Goal: Register for event/course

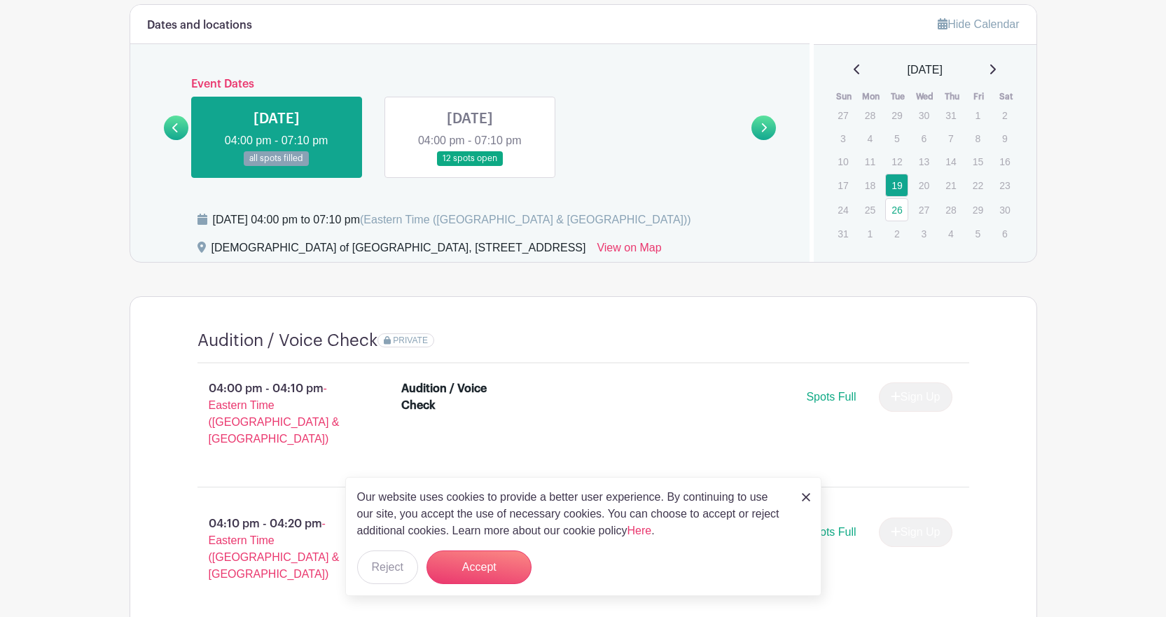
scroll to position [402, 0]
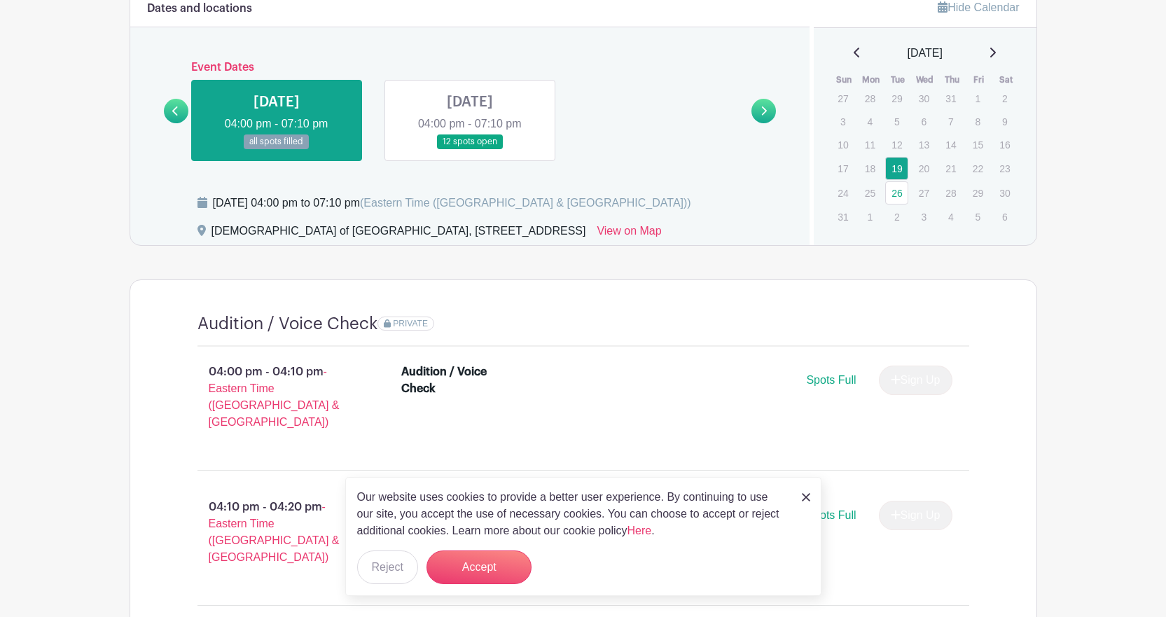
click at [470, 149] on link at bounding box center [470, 149] width 0 height 0
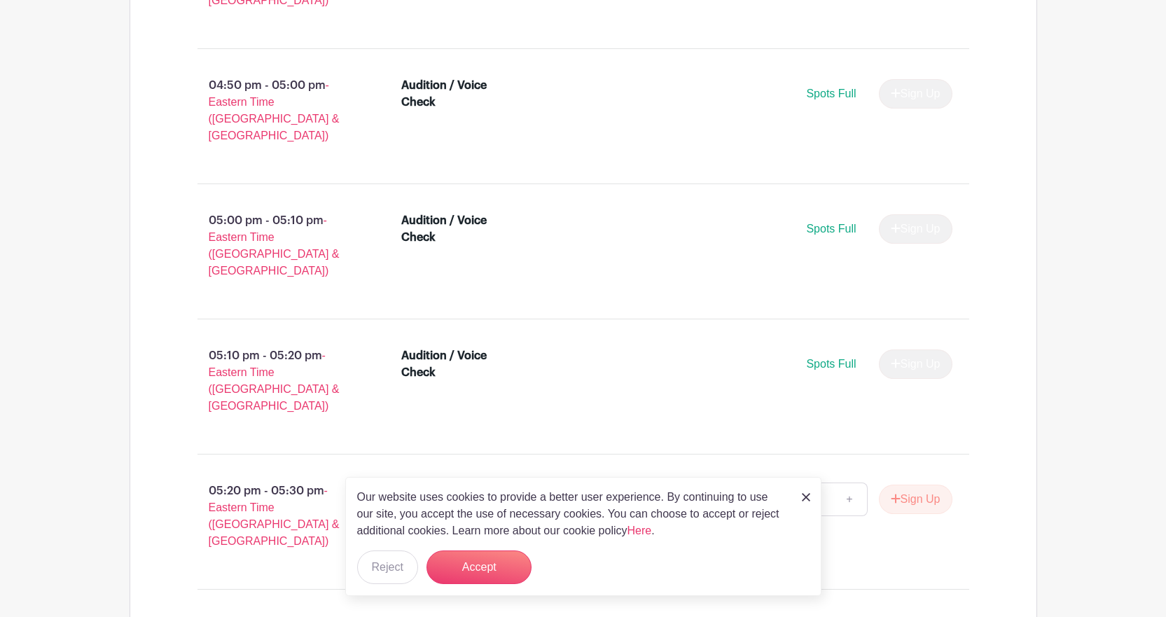
scroll to position [1368, 0]
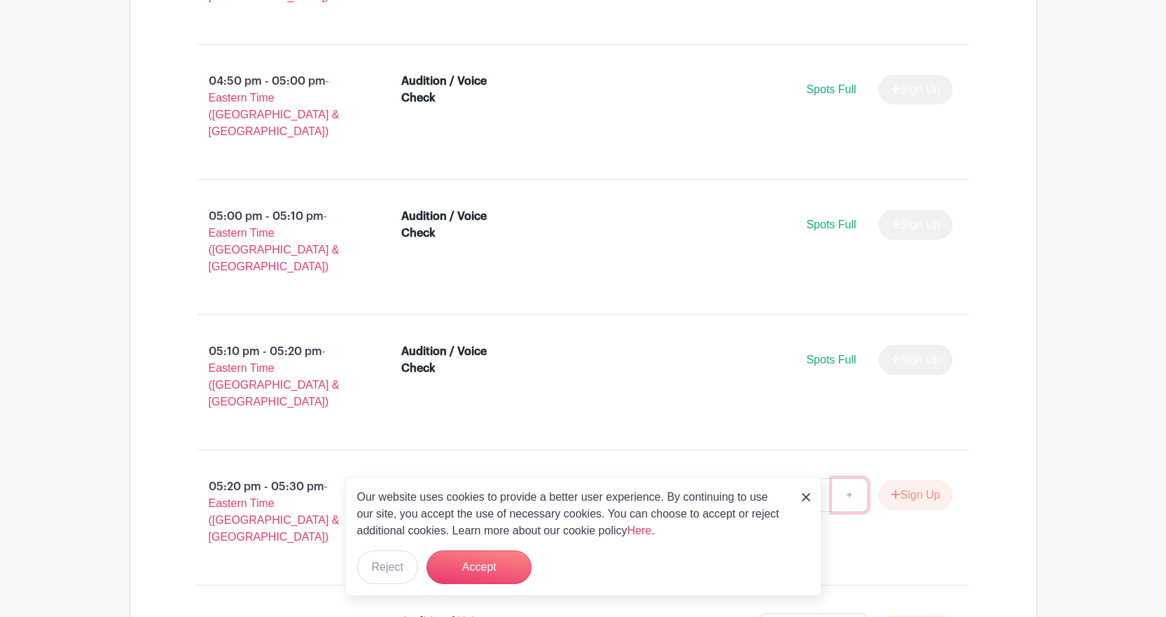
click at [846, 478] on link "+" at bounding box center [849, 495] width 35 height 34
click at [908, 480] on button "Sign Up" at bounding box center [916, 494] width 74 height 29
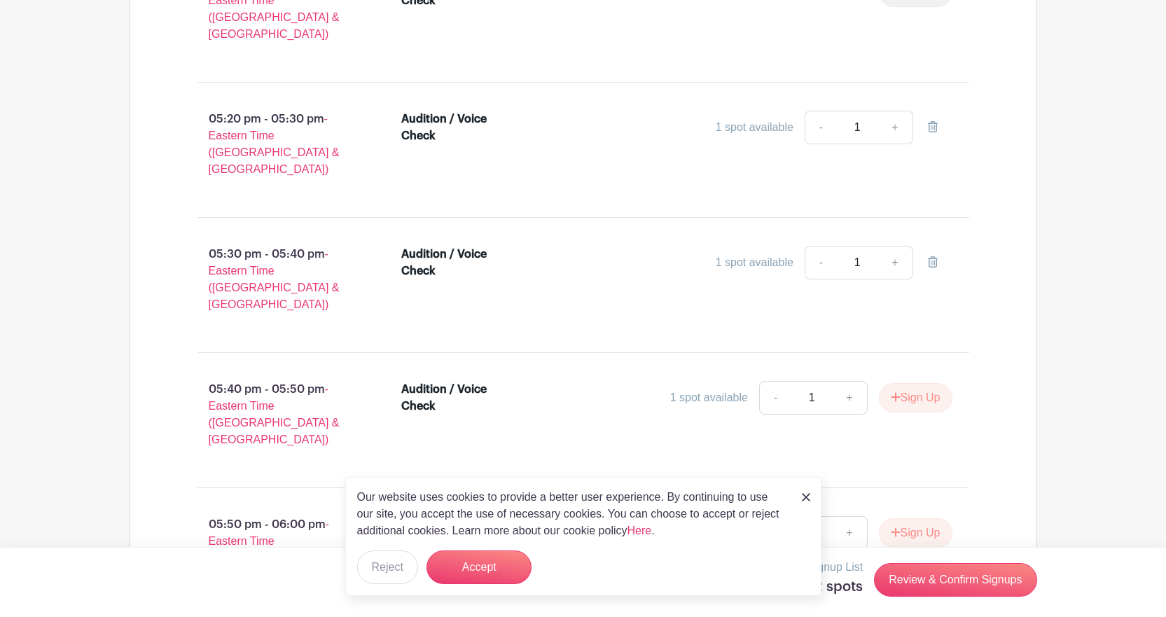
scroll to position [1731, 0]
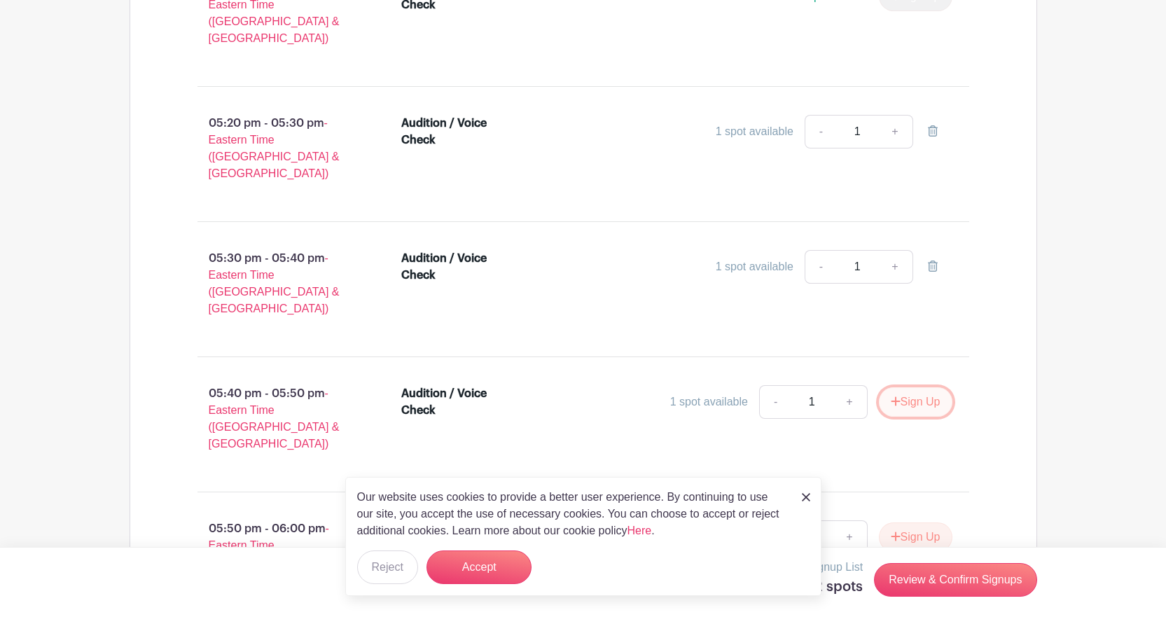
click at [921, 387] on button "Sign Up" at bounding box center [916, 401] width 74 height 29
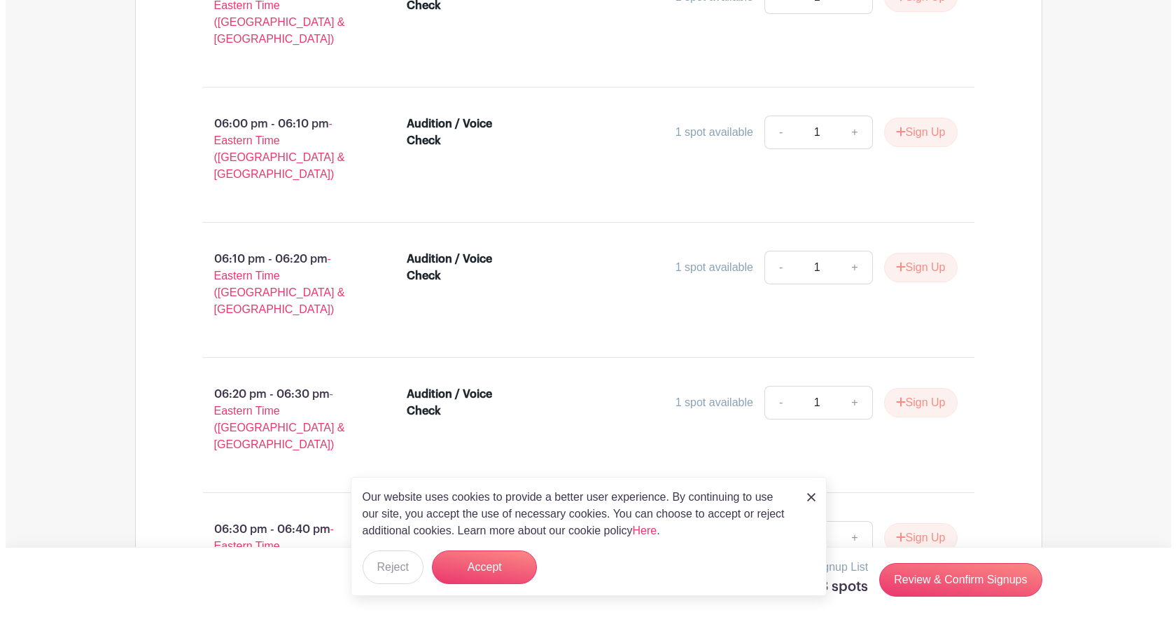
scroll to position [2275, 0]
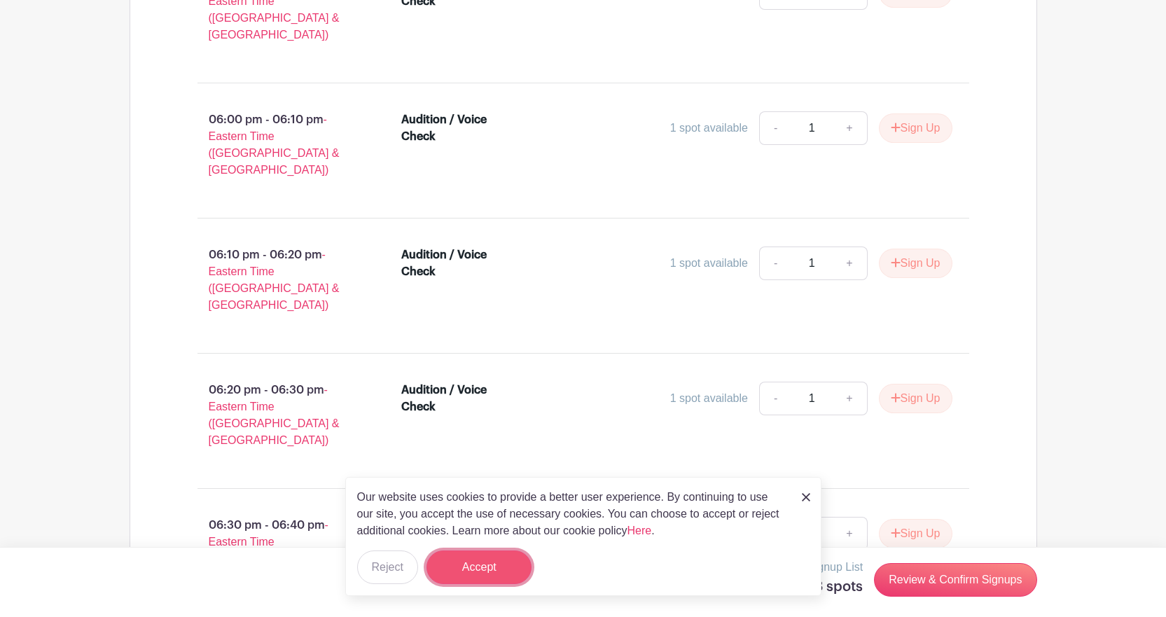
click at [478, 566] on button "Accept" at bounding box center [478, 567] width 105 height 34
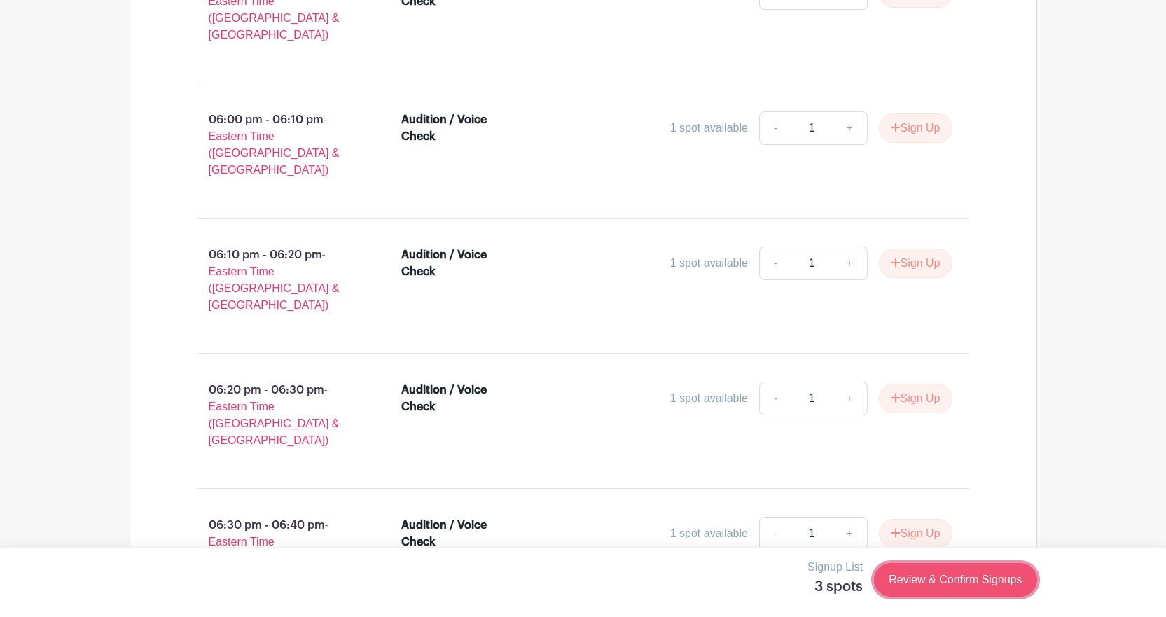
click at [929, 581] on link "Review & Confirm Signups" at bounding box center [955, 580] width 162 height 34
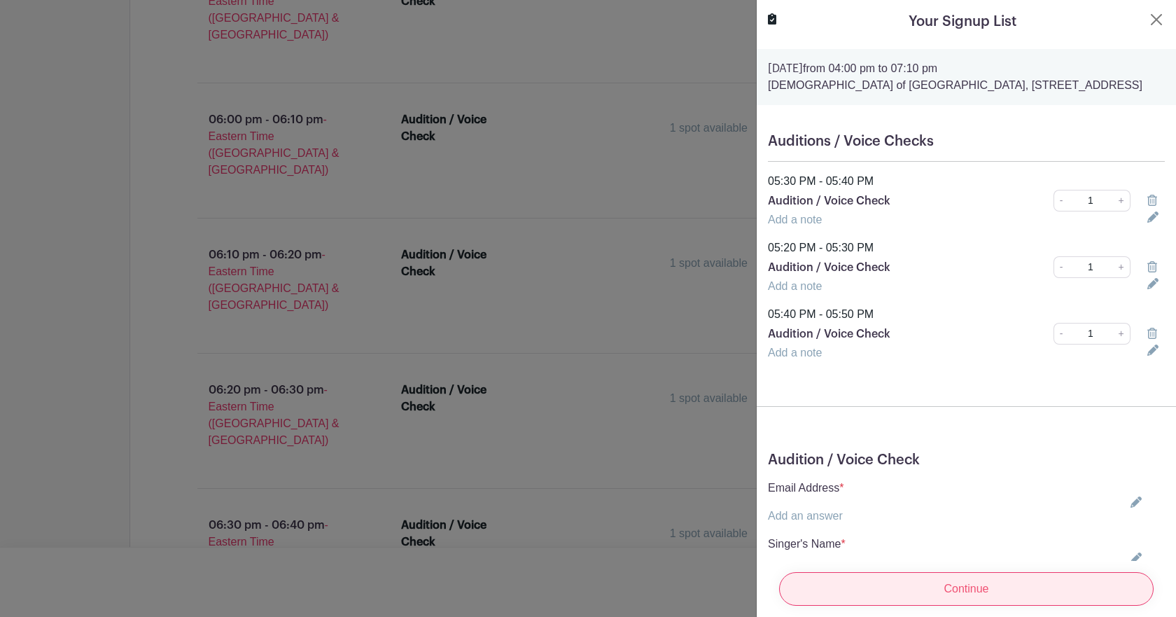
click at [986, 575] on input "Continue" at bounding box center [966, 589] width 375 height 34
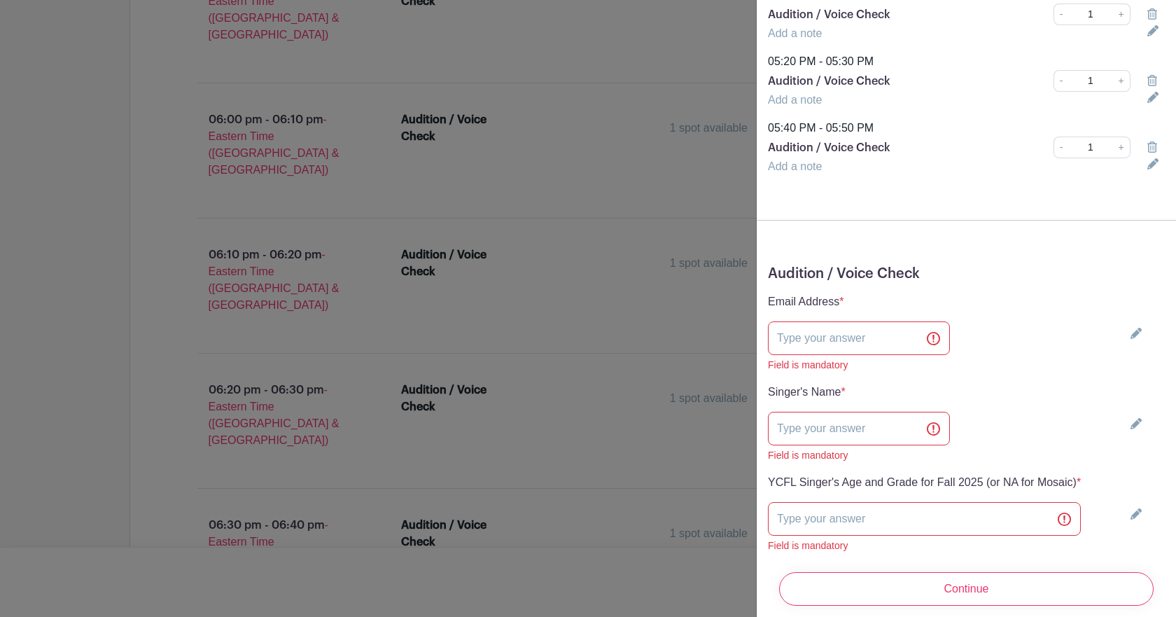
scroll to position [249, 0]
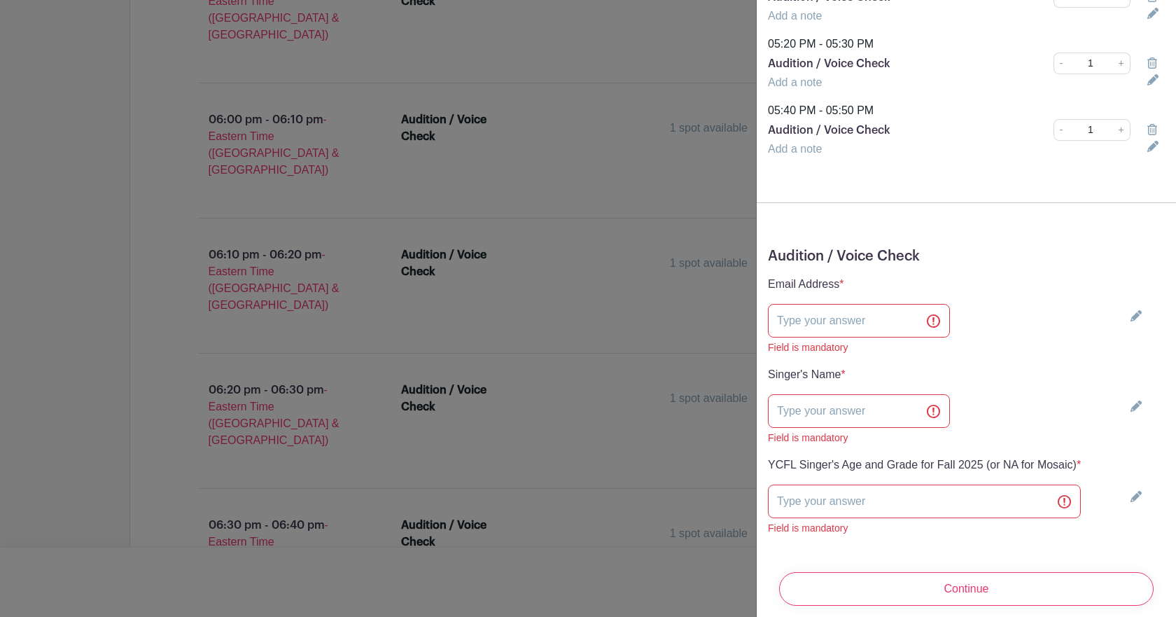
click at [1147, 152] on icon at bounding box center [1152, 146] width 11 height 11
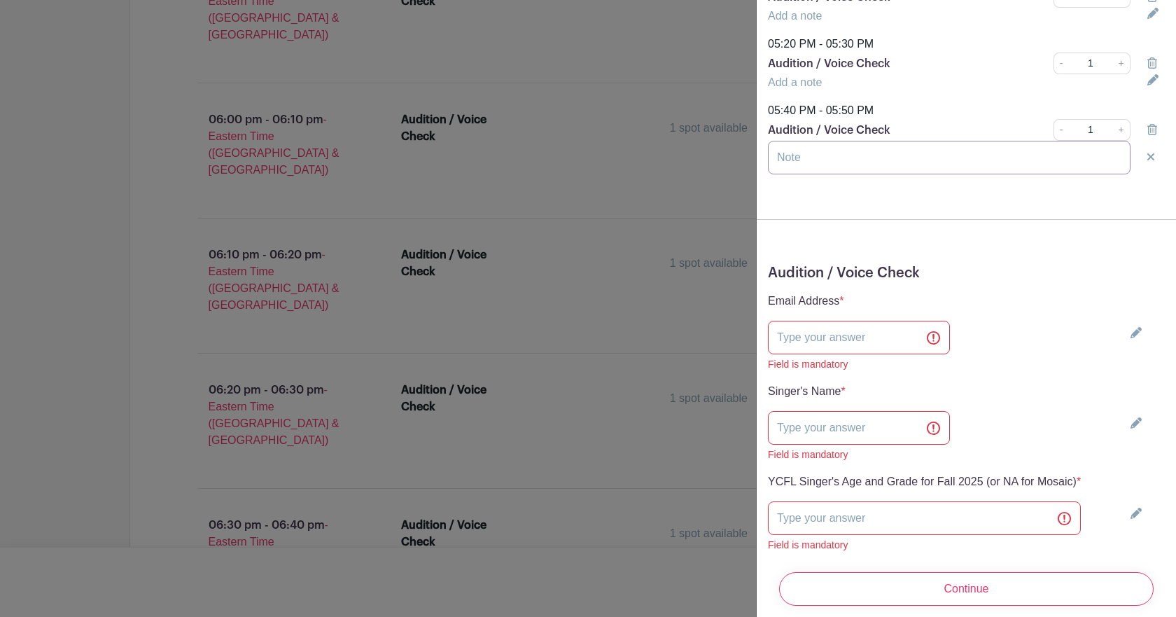
click at [1063, 174] on input "text" at bounding box center [949, 158] width 363 height 34
type input "I"
type input "I will be coming over from [PERSON_NAME]'s preK orientation. I think it ends at…"
click at [1147, 85] on icon at bounding box center [1152, 79] width 11 height 11
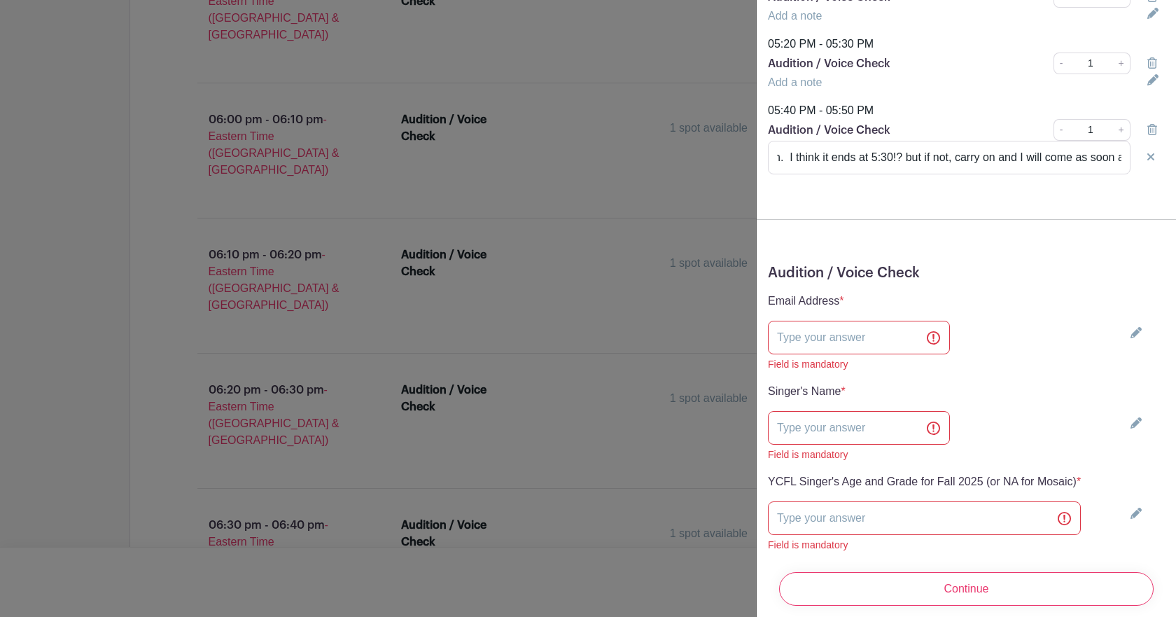
scroll to position [0, 0]
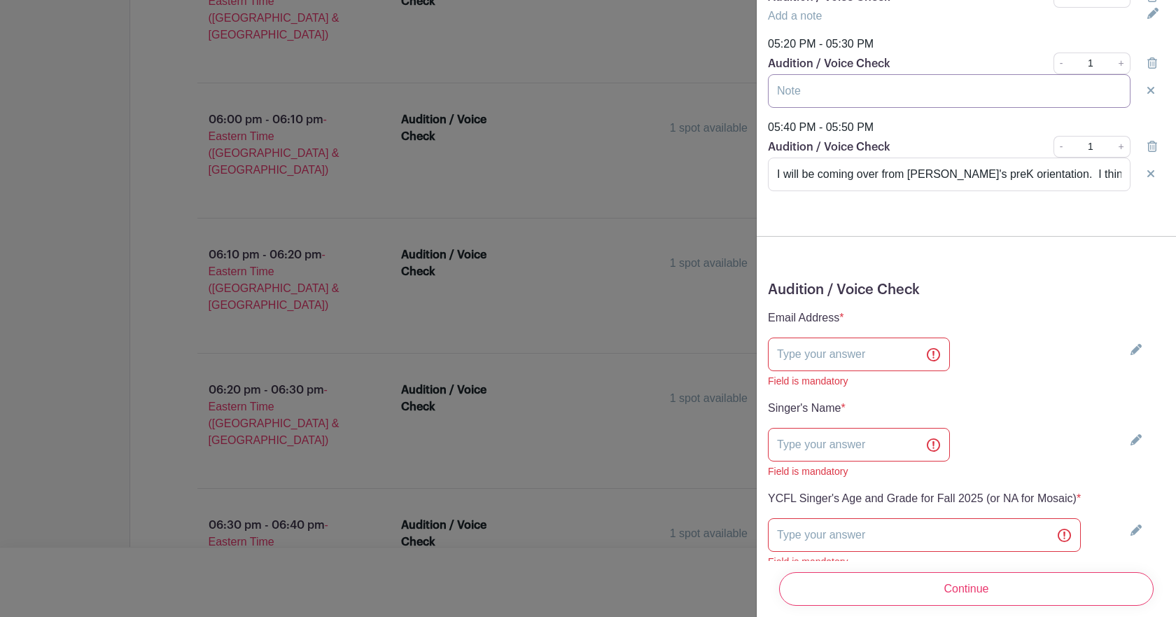
click at [1074, 106] on input "text" at bounding box center [949, 91] width 363 height 34
type input "[PERSON_NAME]"
click at [1147, 19] on icon at bounding box center [1152, 13] width 11 height 11
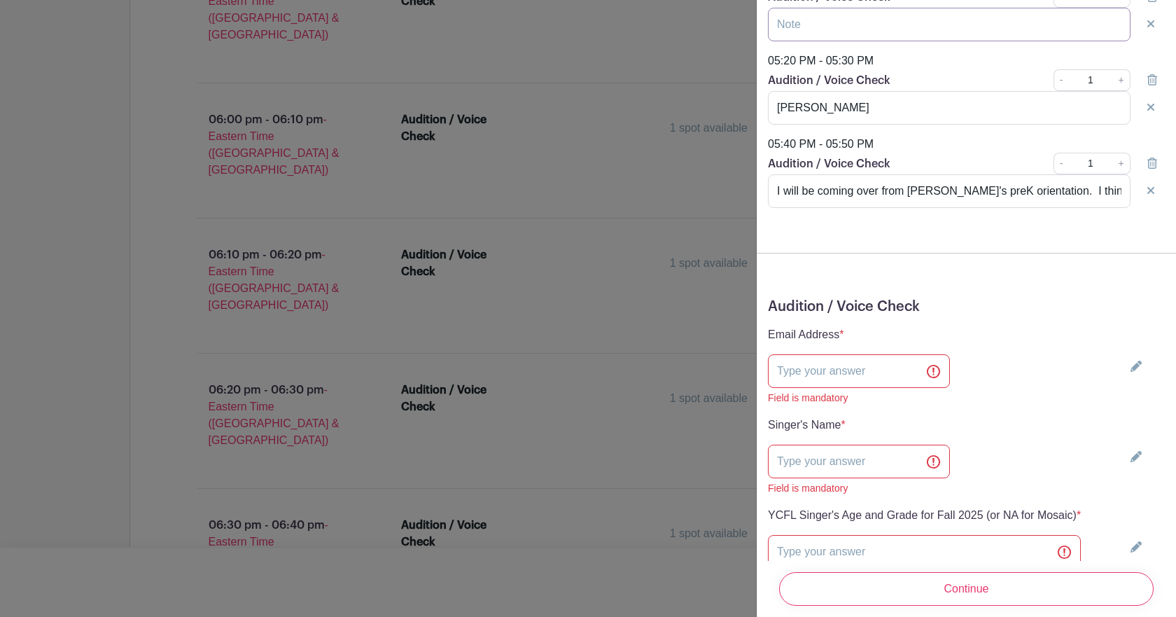
click at [1051, 40] on input "text" at bounding box center [949, 25] width 363 height 34
type input "[PERSON_NAME]"
drag, startPoint x: 897, startPoint y: 387, endPoint x: 978, endPoint y: 438, distance: 95.9
click at [978, 438] on div "Singer's Name * Add an answer Field is mandatory" at bounding box center [966, 456] width 397 height 79
click at [888, 388] on input "text" at bounding box center [859, 371] width 182 height 34
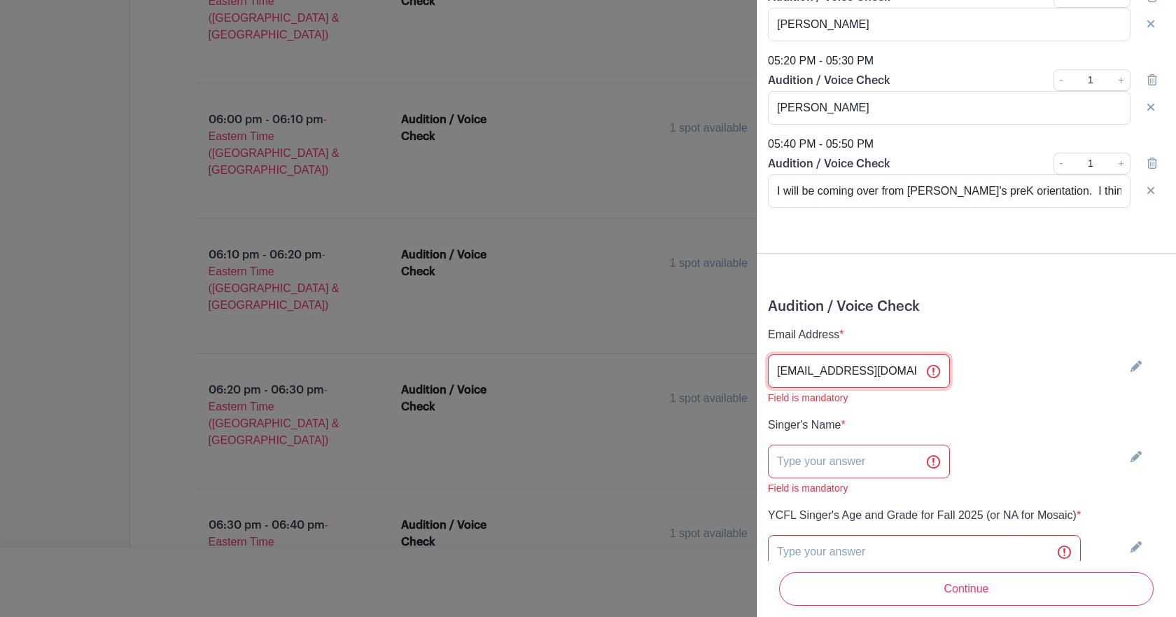
type input "[EMAIL_ADDRESS][DOMAIN_NAME]"
type input "[PERSON_NAME], [PERSON_NAME] and [PERSON_NAME]"
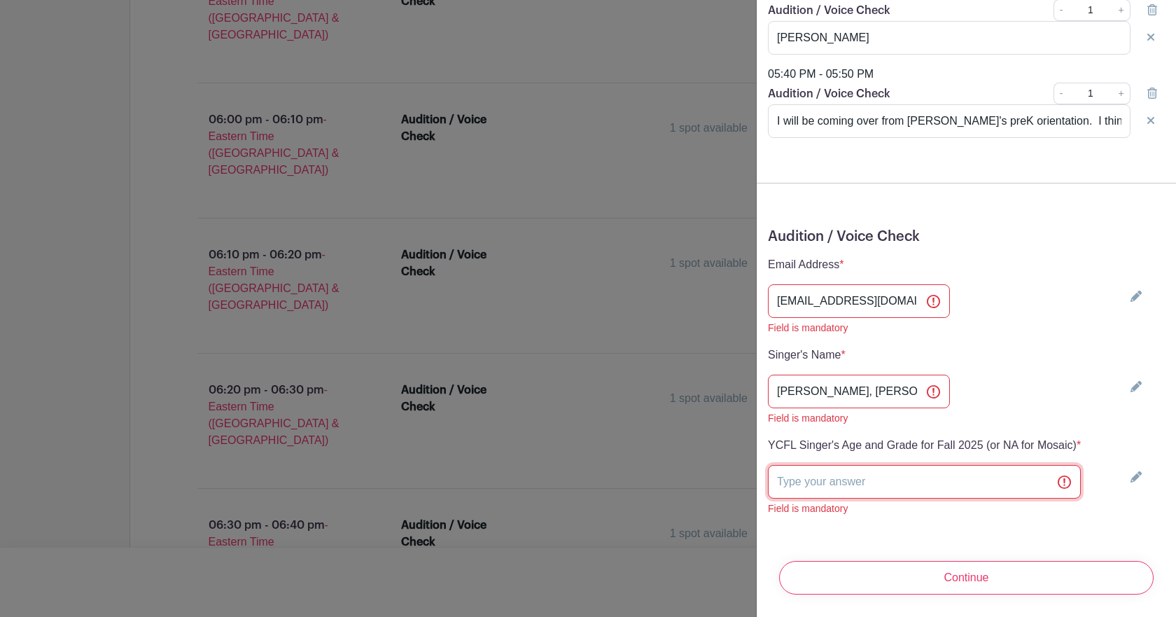
click at [963, 465] on input "text" at bounding box center [924, 482] width 313 height 34
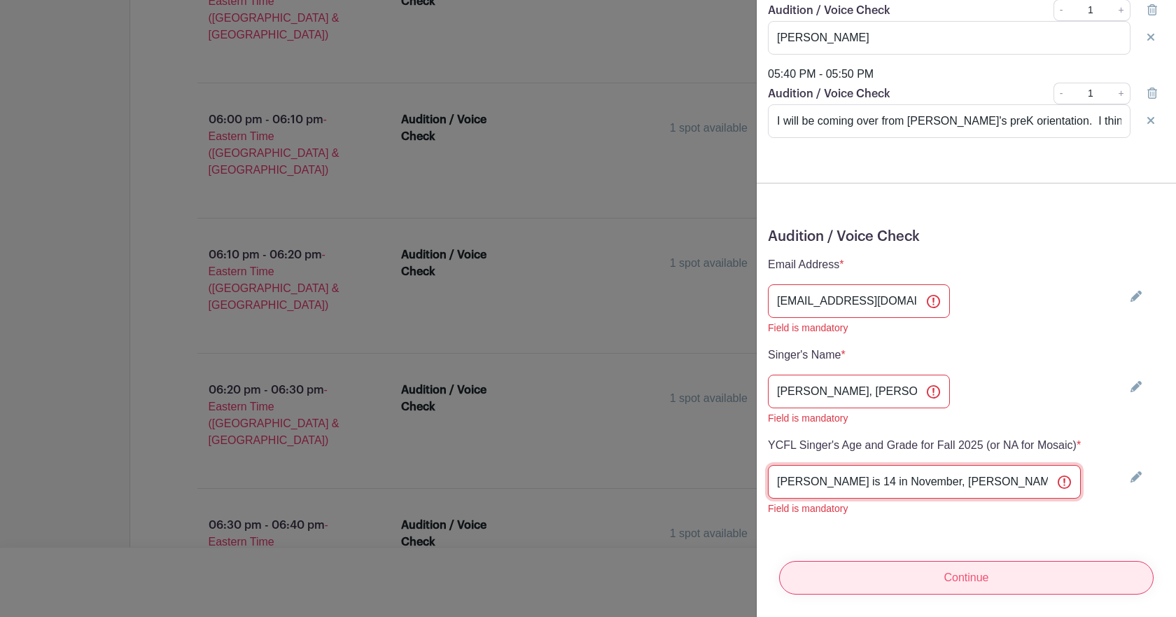
type input "[PERSON_NAME] is 14 in November, [PERSON_NAME] is 11 until March"
click at [1030, 561] on input "Continue" at bounding box center [966, 578] width 375 height 34
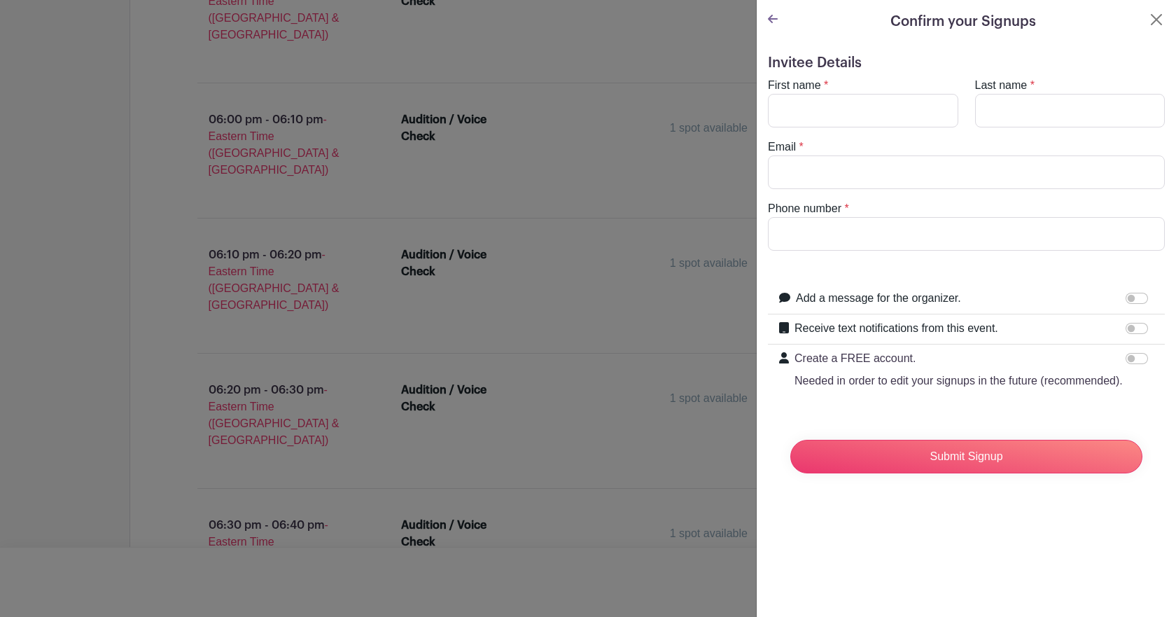
scroll to position [0, 0]
click at [923, 115] on input "First name" at bounding box center [863, 111] width 190 height 34
type input "[PERSON_NAME]"
type input "[EMAIL_ADDRESS][DOMAIN_NAME]"
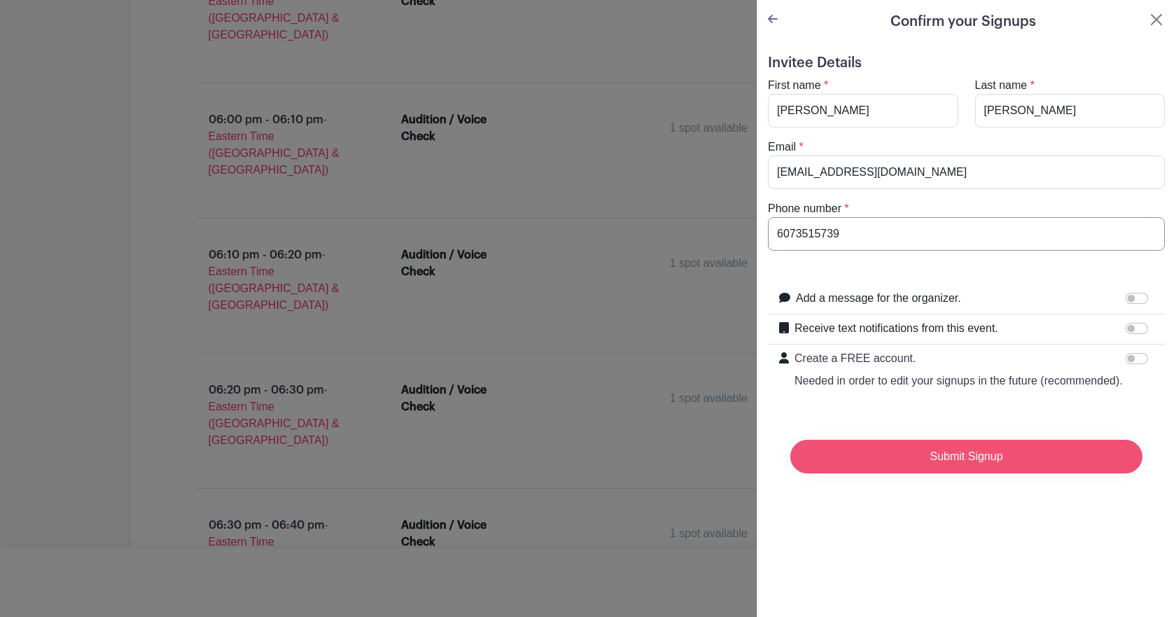
type input "6073515739"
click at [958, 473] on input "Submit Signup" at bounding box center [966, 457] width 352 height 34
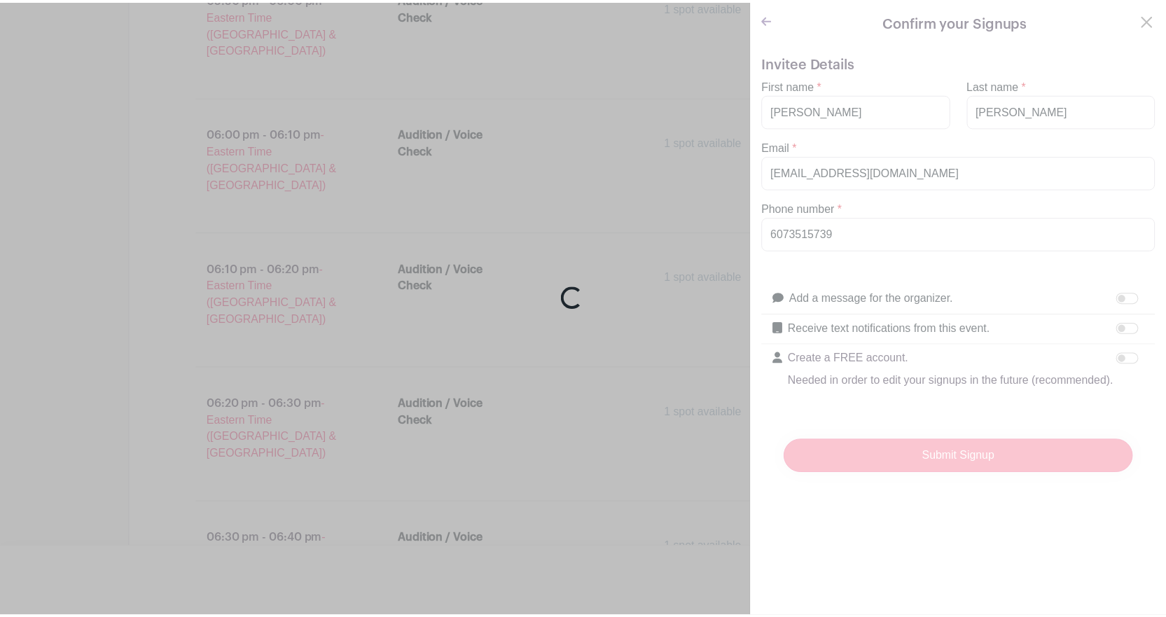
scroll to position [2363, 0]
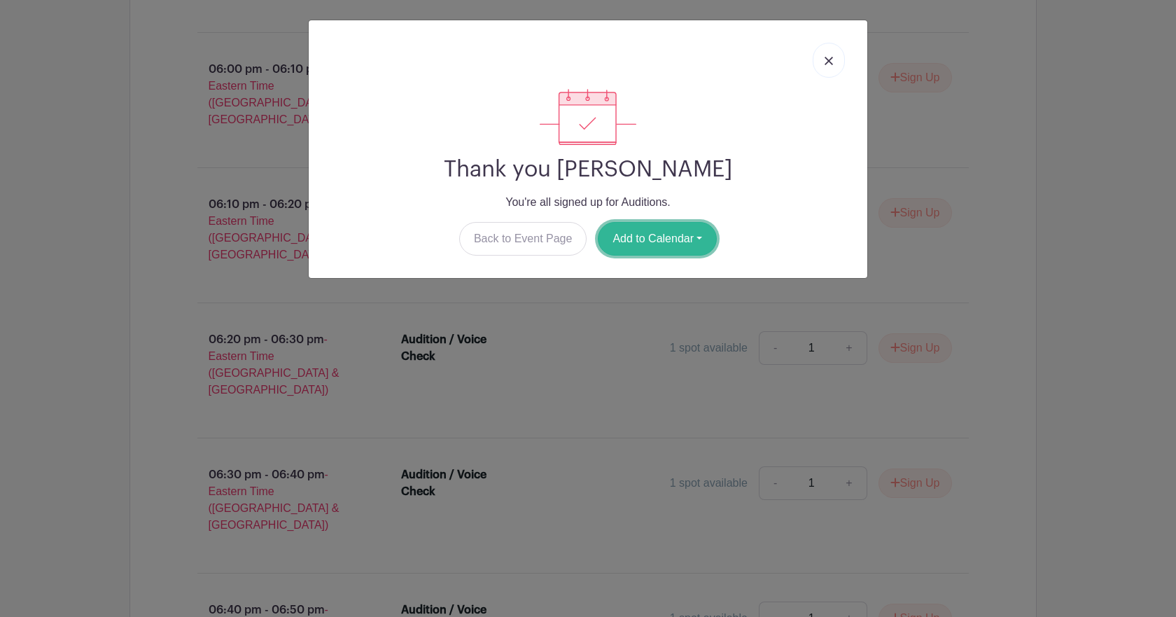
click at [690, 237] on button "Add to Calendar" at bounding box center [657, 239] width 119 height 34
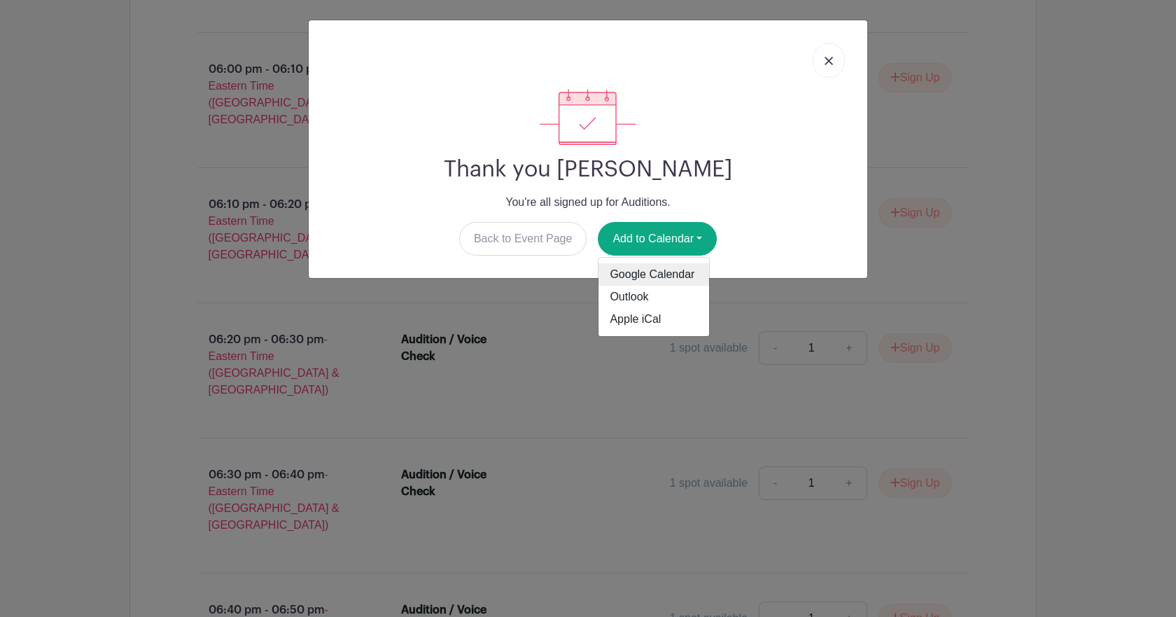
click at [676, 277] on link "Google Calendar" at bounding box center [654, 274] width 111 height 22
click at [827, 66] on link at bounding box center [829, 60] width 32 height 35
